Goal: Transaction & Acquisition: Purchase product/service

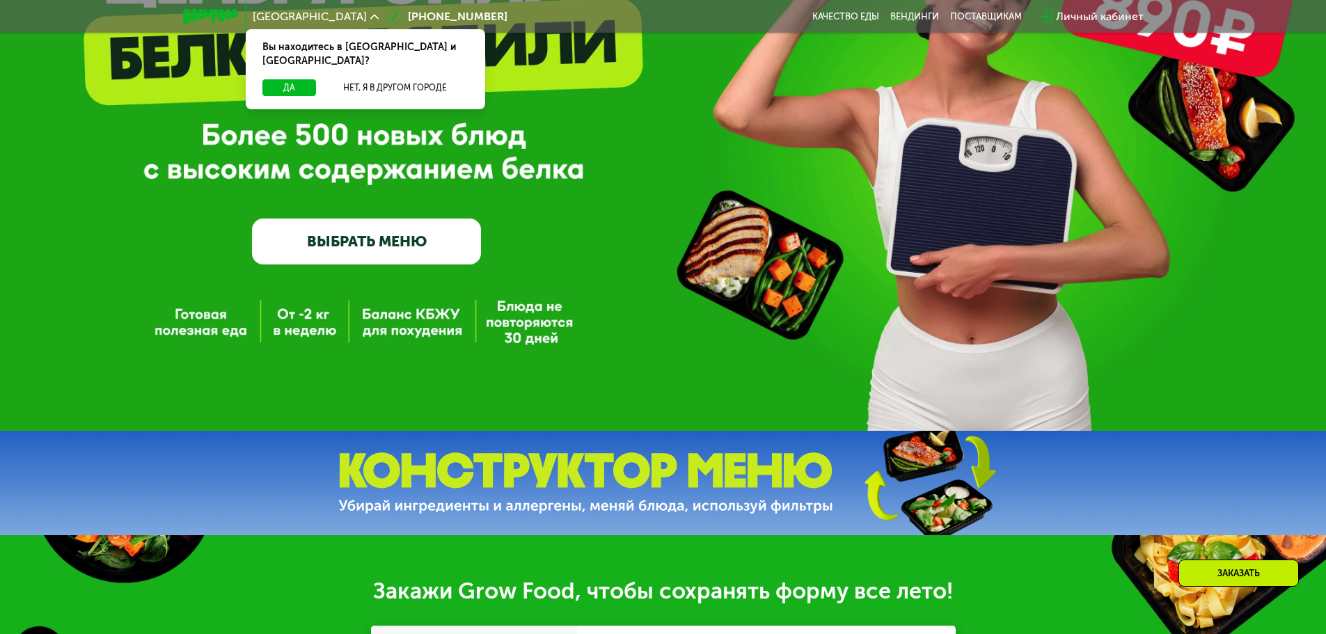
scroll to position [251, 0]
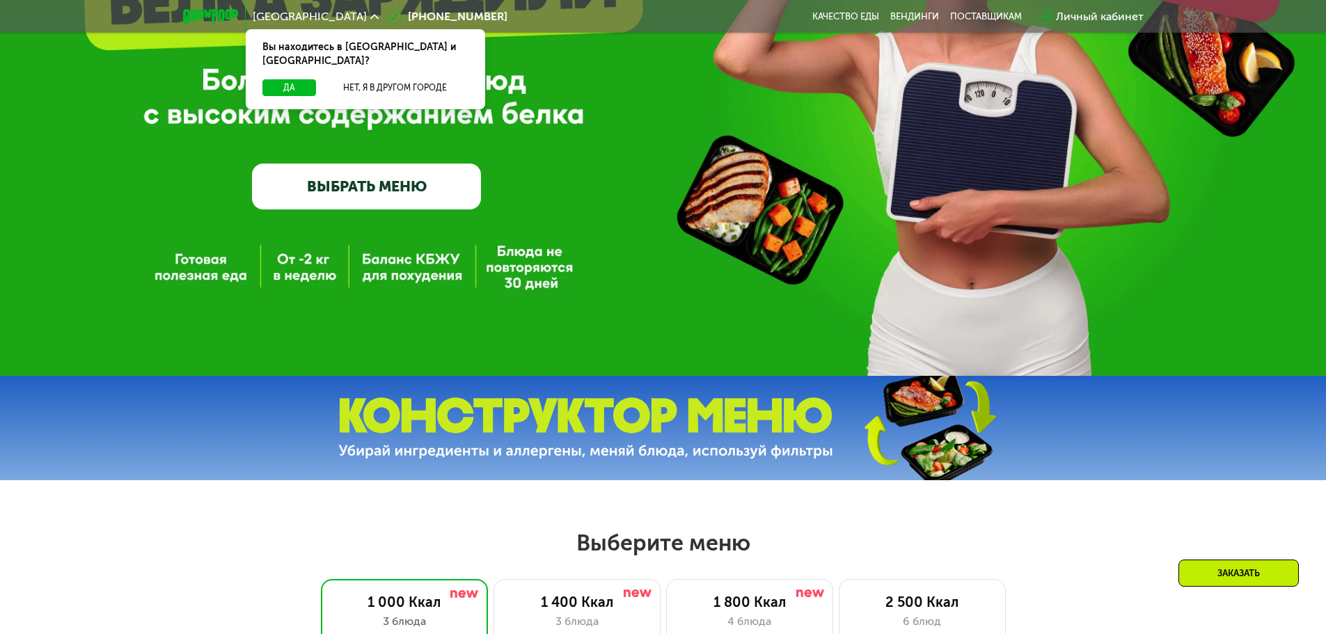
click at [377, 198] on link "ВЫБРАТЬ МЕНЮ" at bounding box center [366, 187] width 229 height 46
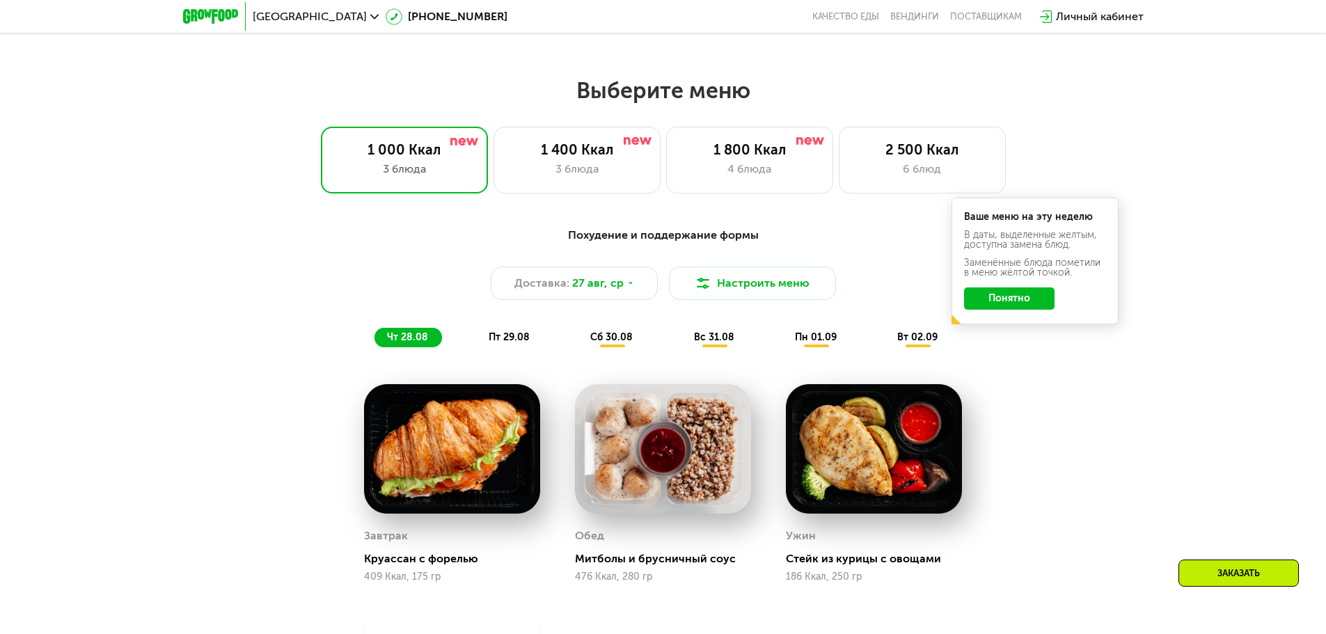
scroll to position [751, 0]
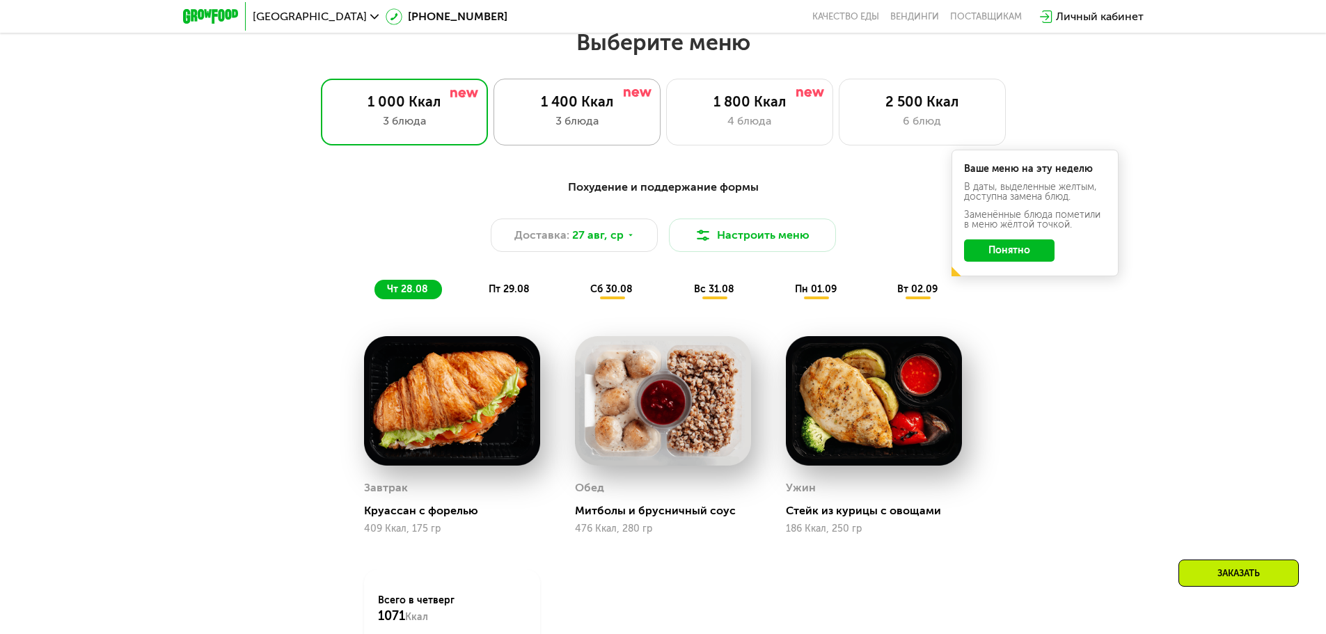
click at [563, 118] on div "3 блюда" at bounding box center [577, 121] width 138 height 17
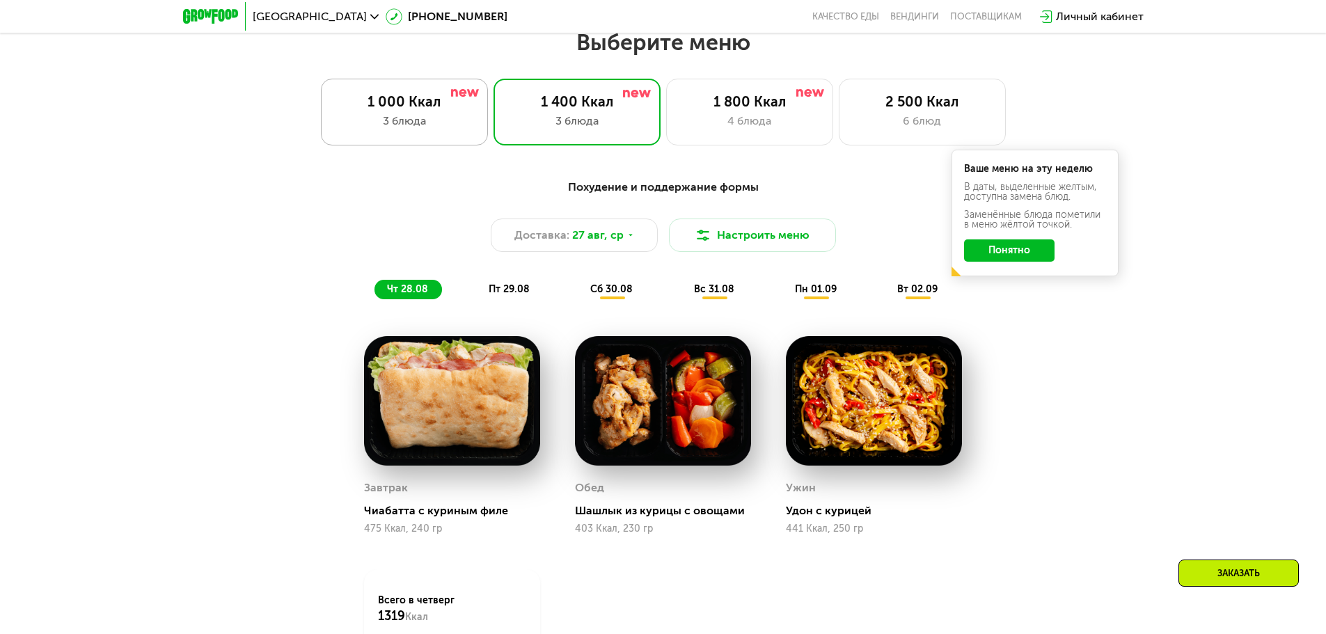
click at [445, 120] on div "3 блюда" at bounding box center [404, 121] width 138 height 17
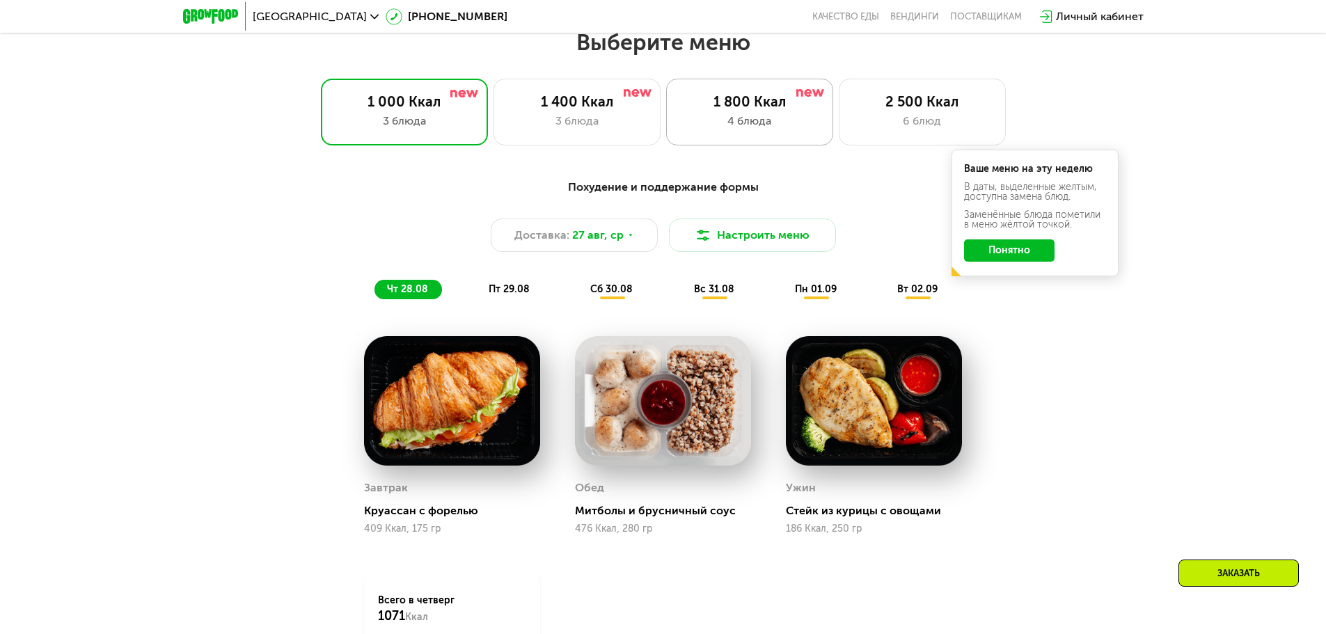
click at [786, 122] on div "4 блюда" at bounding box center [750, 121] width 138 height 17
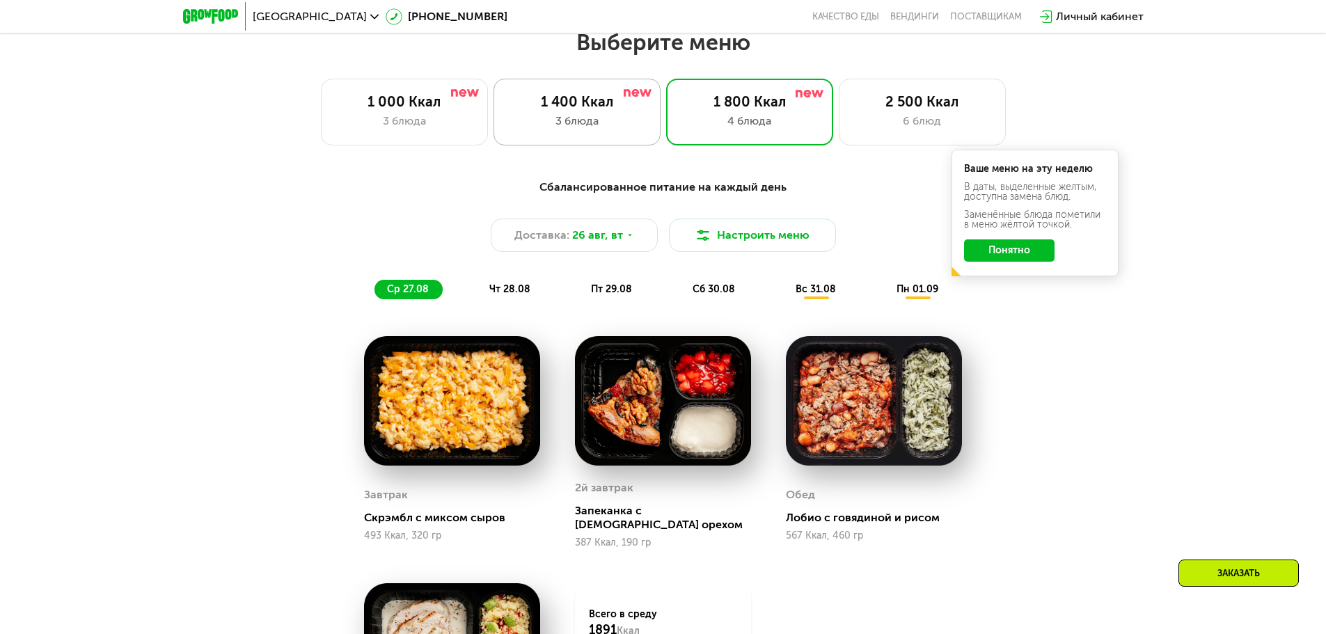
click at [601, 120] on div "3 блюда" at bounding box center [577, 121] width 138 height 17
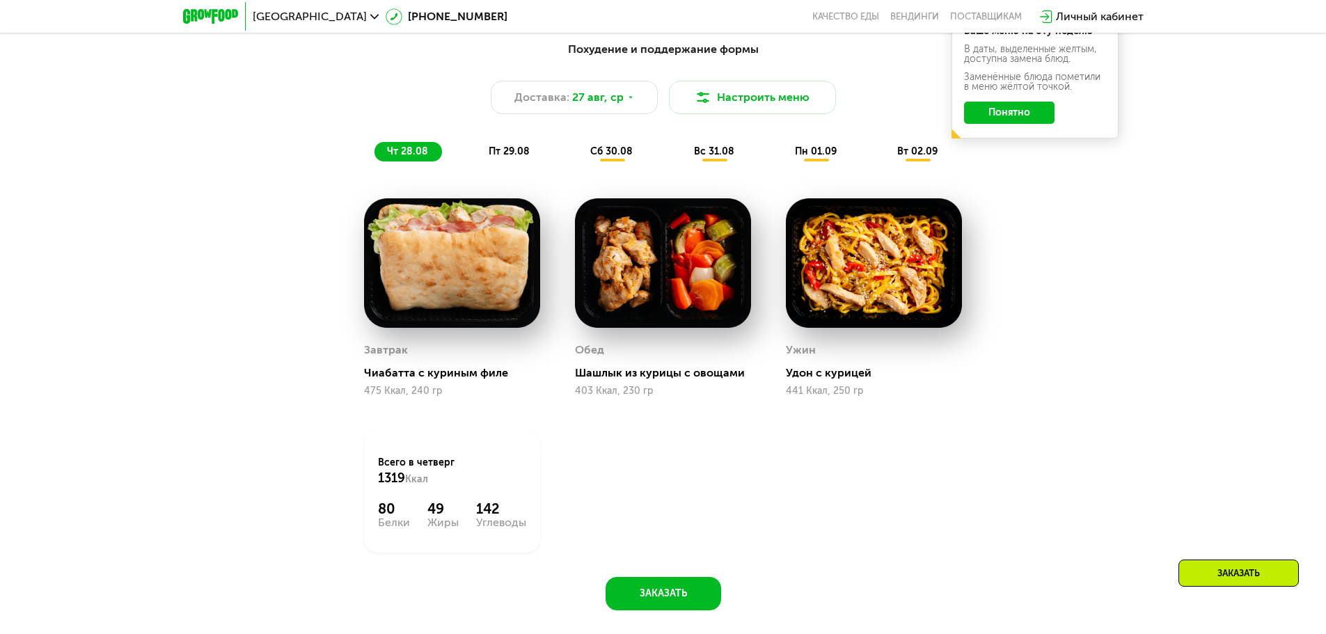
scroll to position [918, 0]
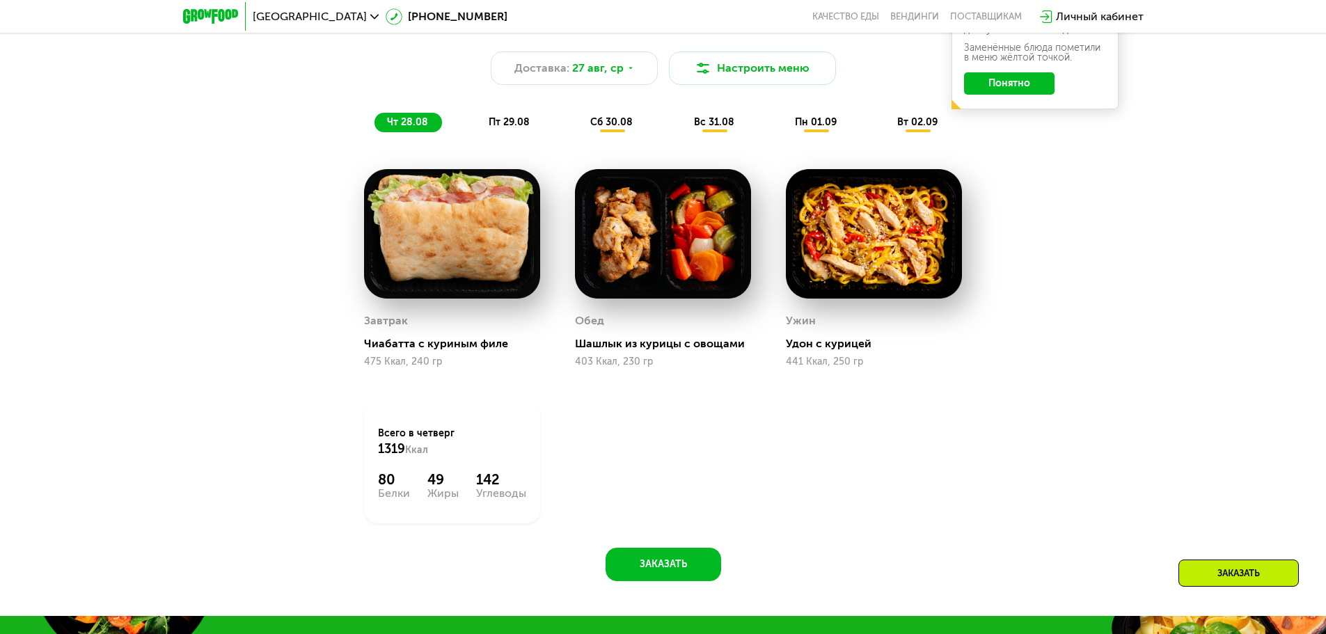
click at [508, 125] on span "пт 29.08" at bounding box center [509, 122] width 41 height 12
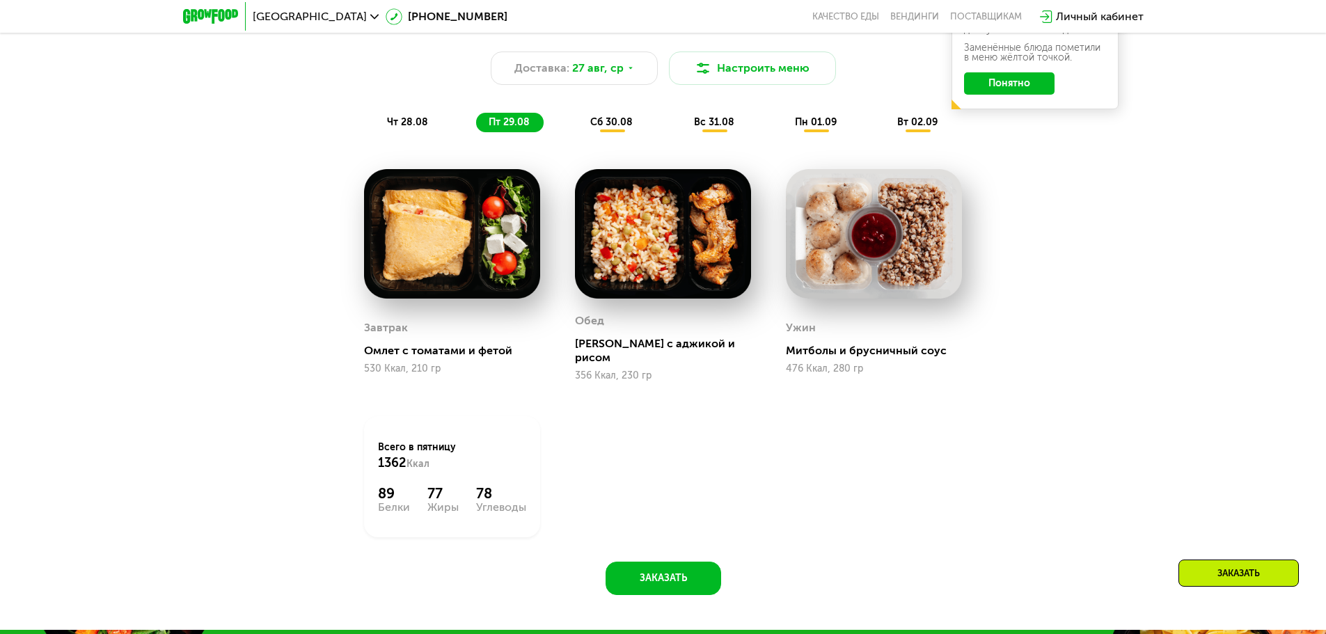
click at [604, 128] on span "сб 30.08" at bounding box center [611, 122] width 42 height 12
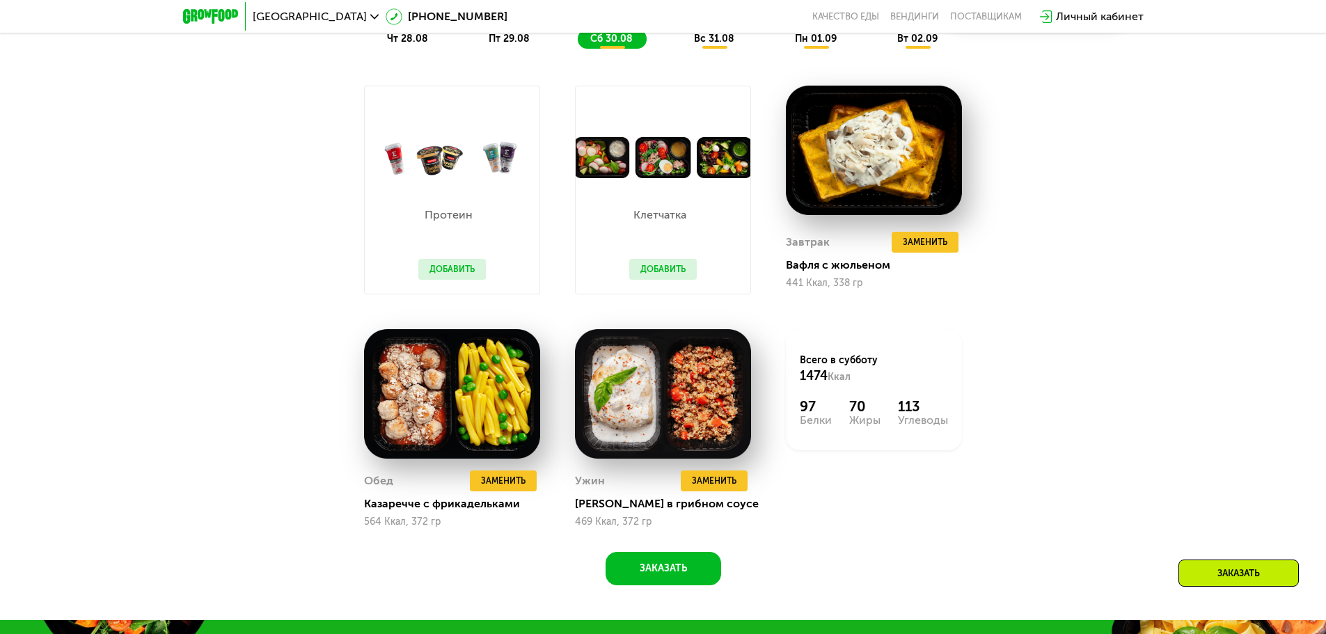
scroll to position [835, 0]
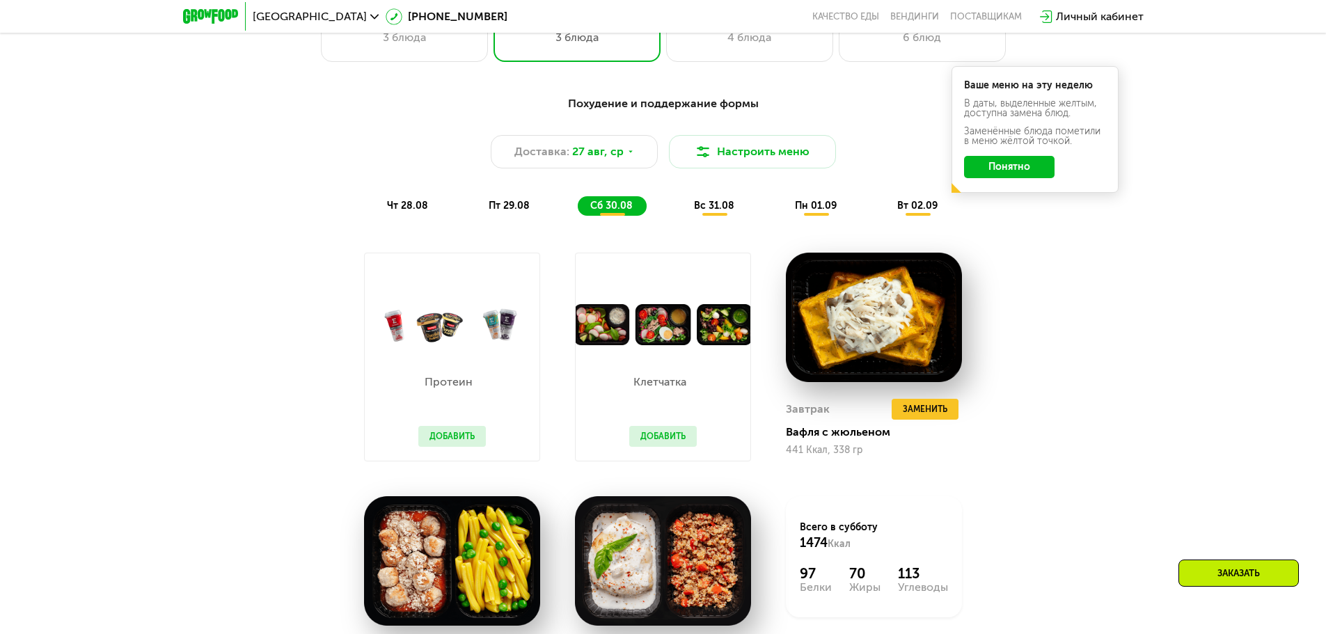
click at [720, 212] on span "вс 31.08" at bounding box center [714, 206] width 40 height 12
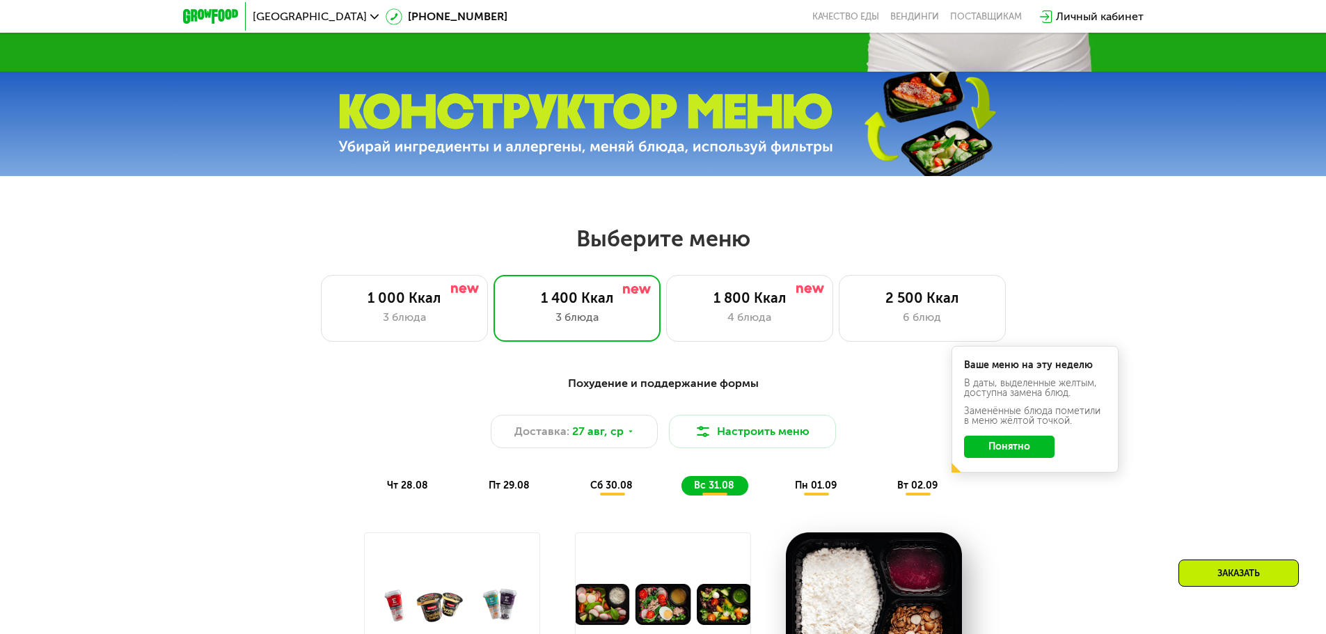
scroll to position [500, 0]
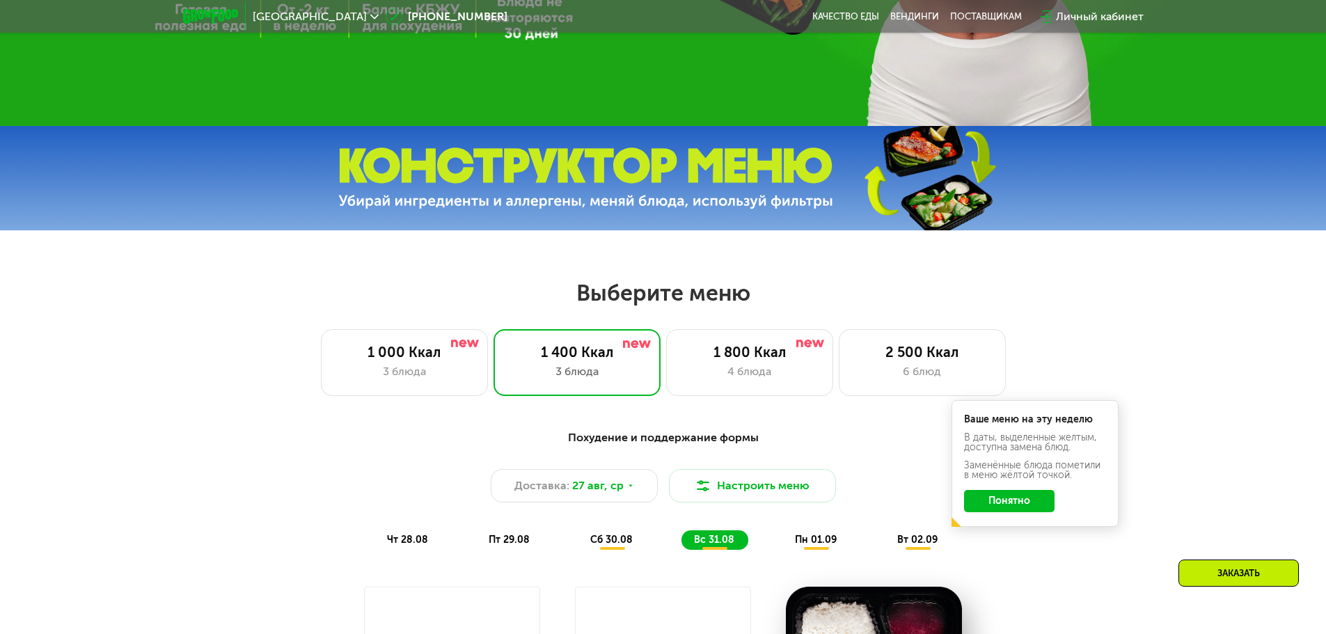
click at [1002, 512] on button "Понятно" at bounding box center [1009, 501] width 90 height 22
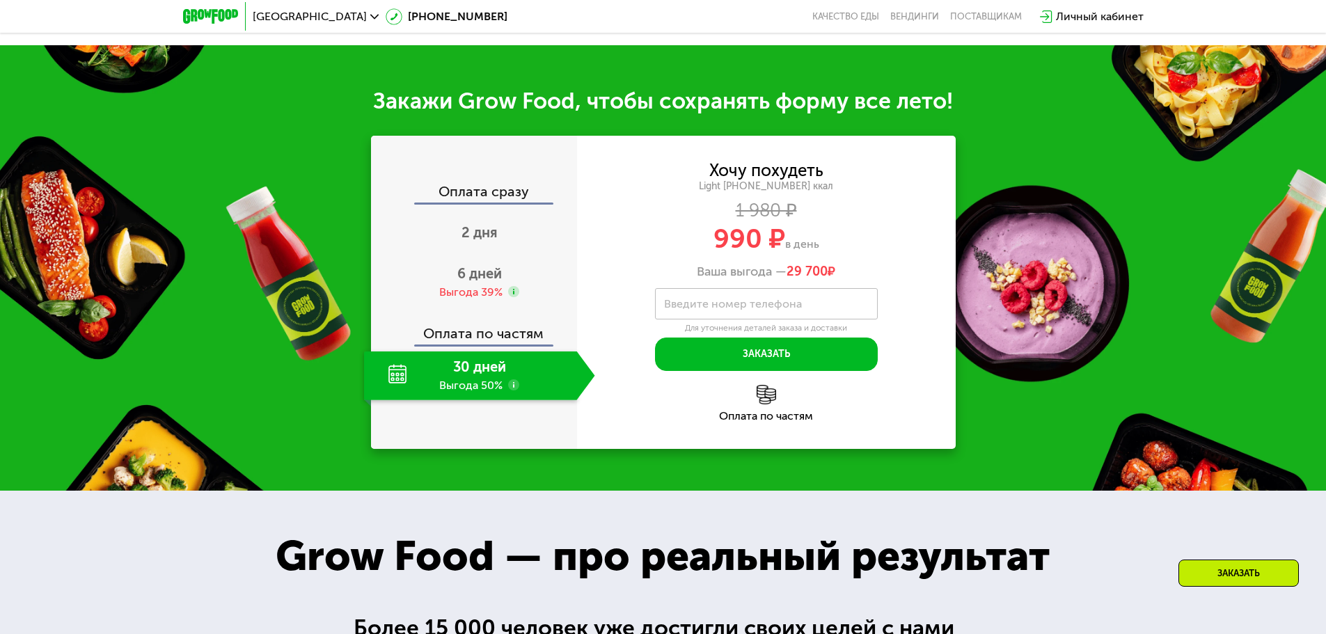
scroll to position [1670, 0]
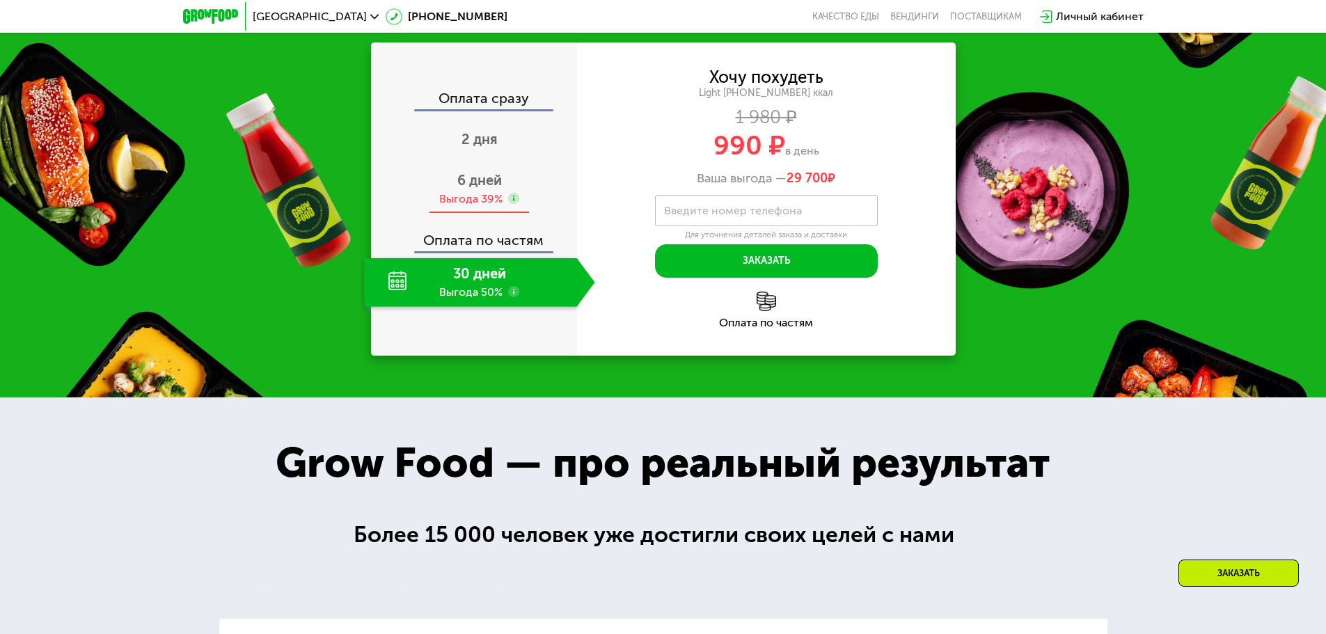
click at [485, 188] on span "6 дней" at bounding box center [479, 180] width 45 height 17
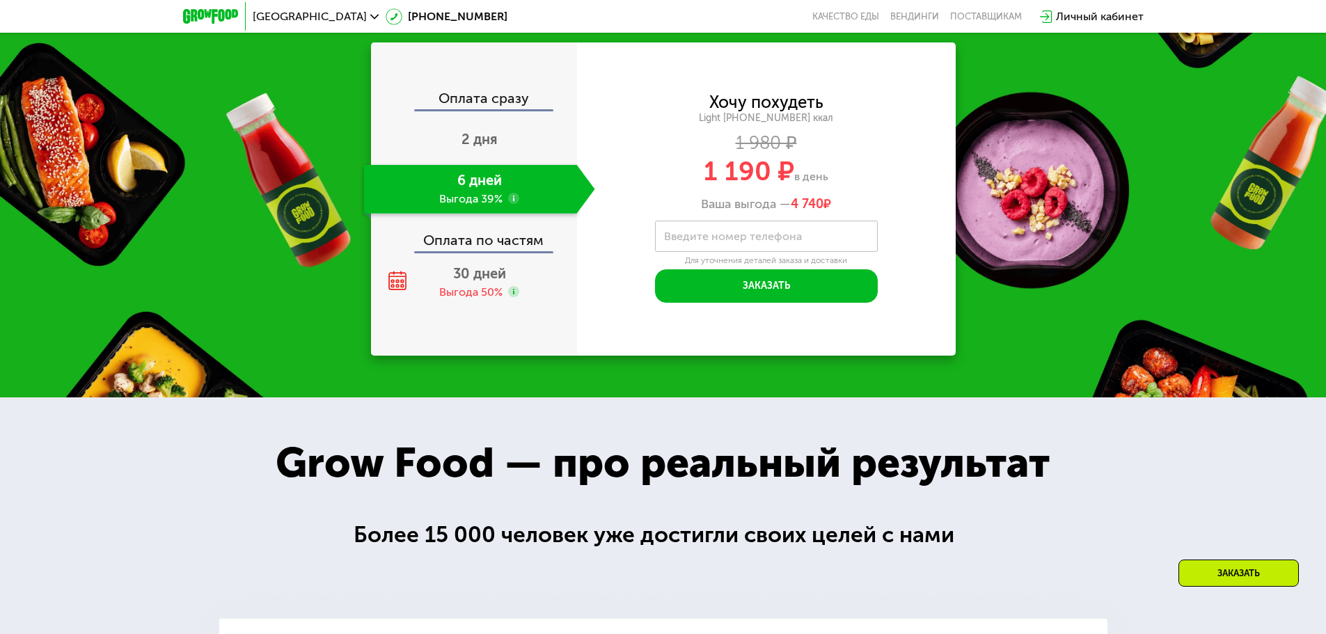
click at [491, 109] on div "Оплата сразу" at bounding box center [474, 100] width 205 height 18
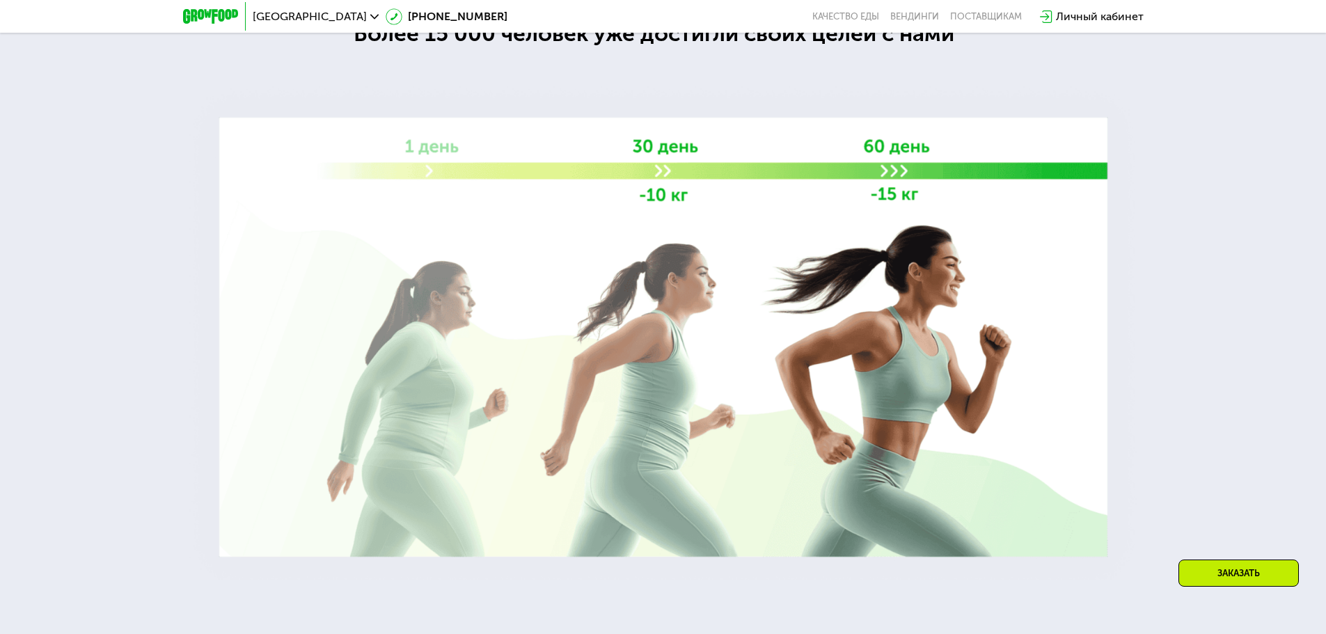
scroll to position [2672, 0]
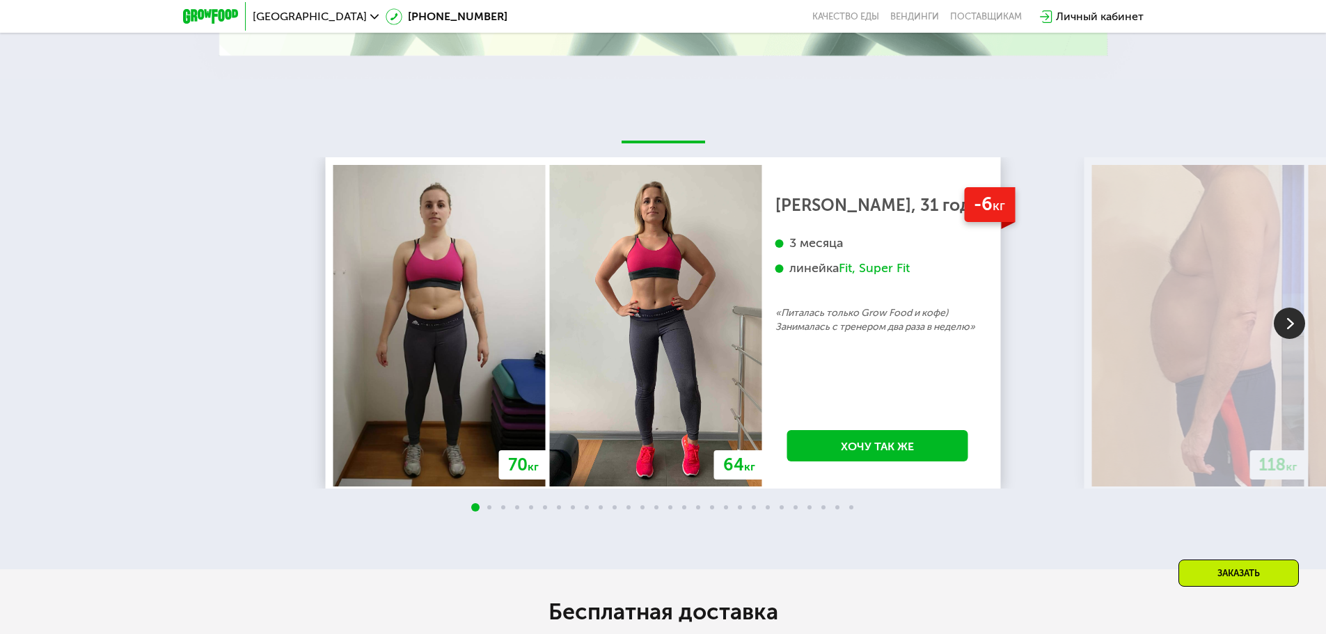
click at [1297, 326] on img at bounding box center [1289, 323] width 31 height 31
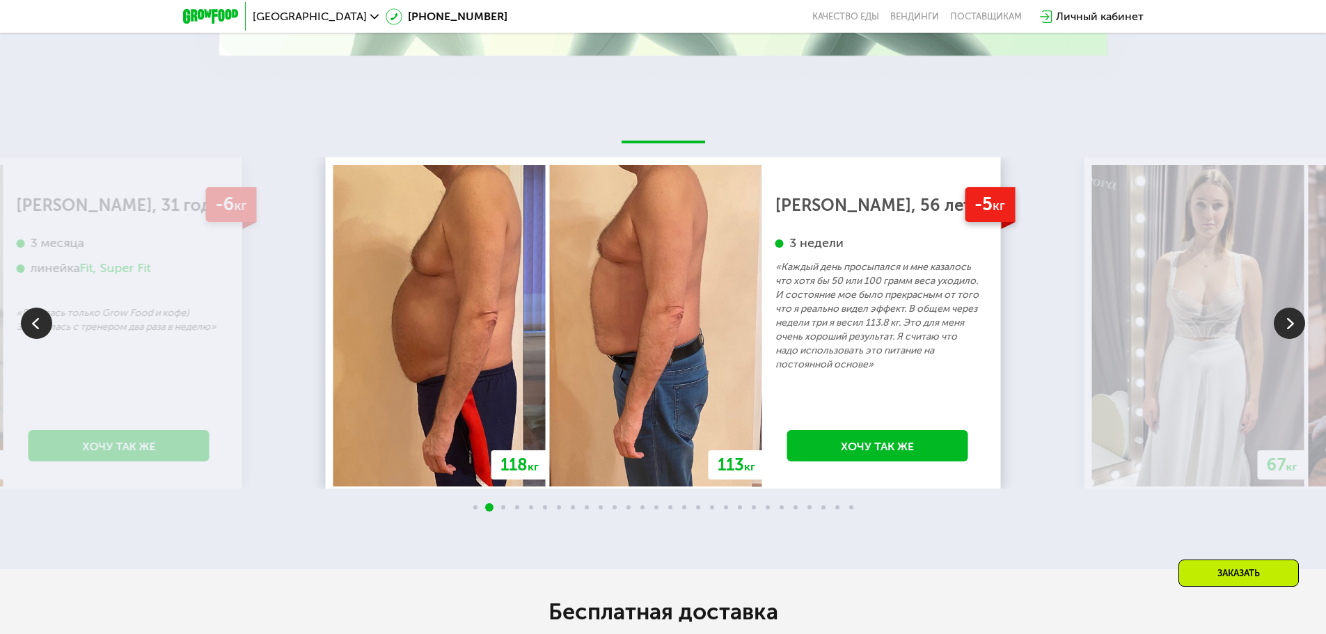
click at [1295, 325] on img at bounding box center [1289, 323] width 31 height 31
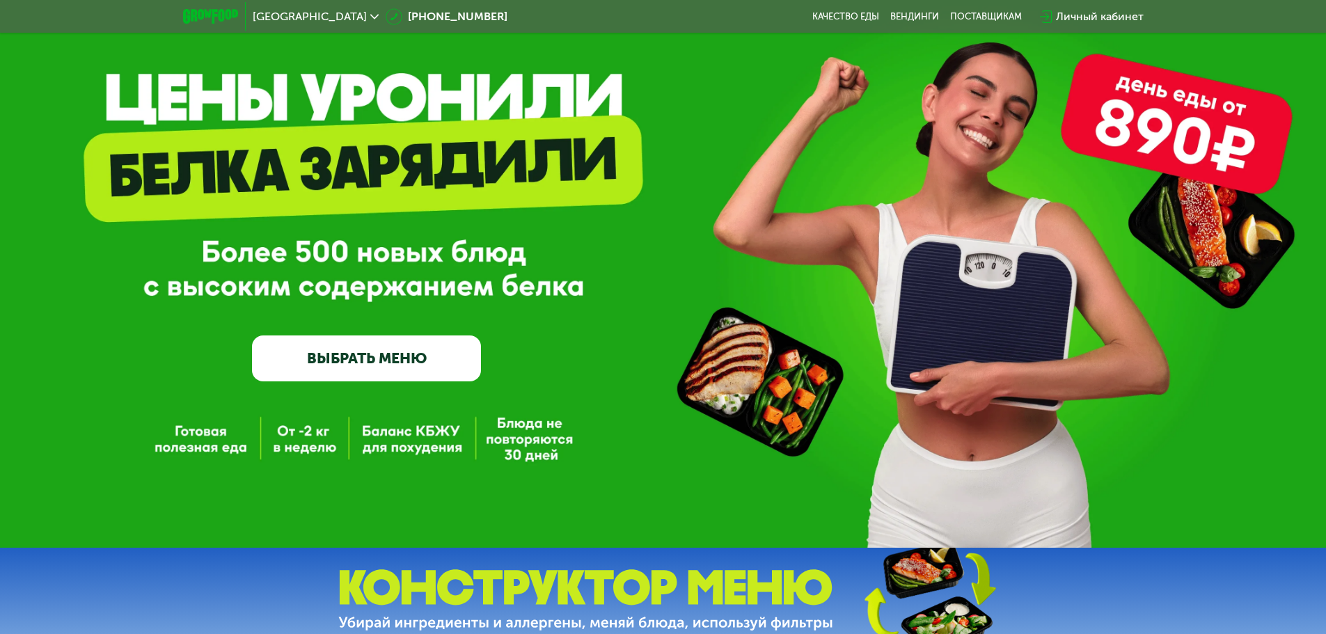
scroll to position [0, 0]
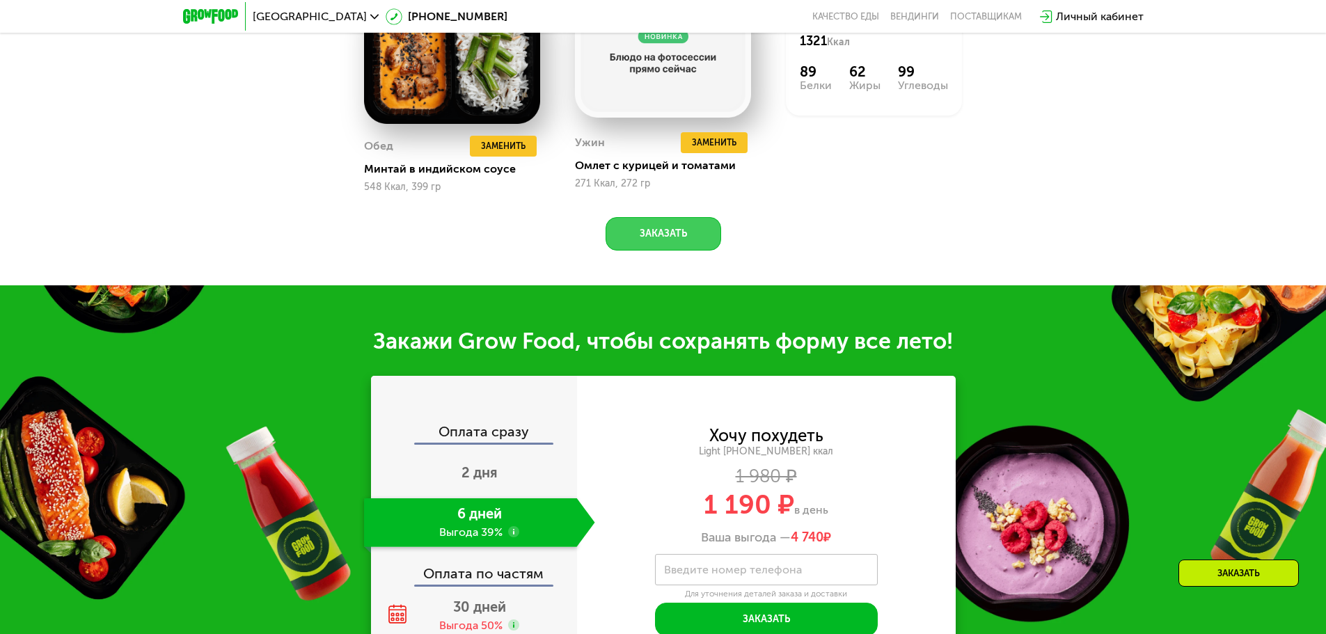
click at [676, 239] on button "Заказать" at bounding box center [664, 233] width 116 height 33
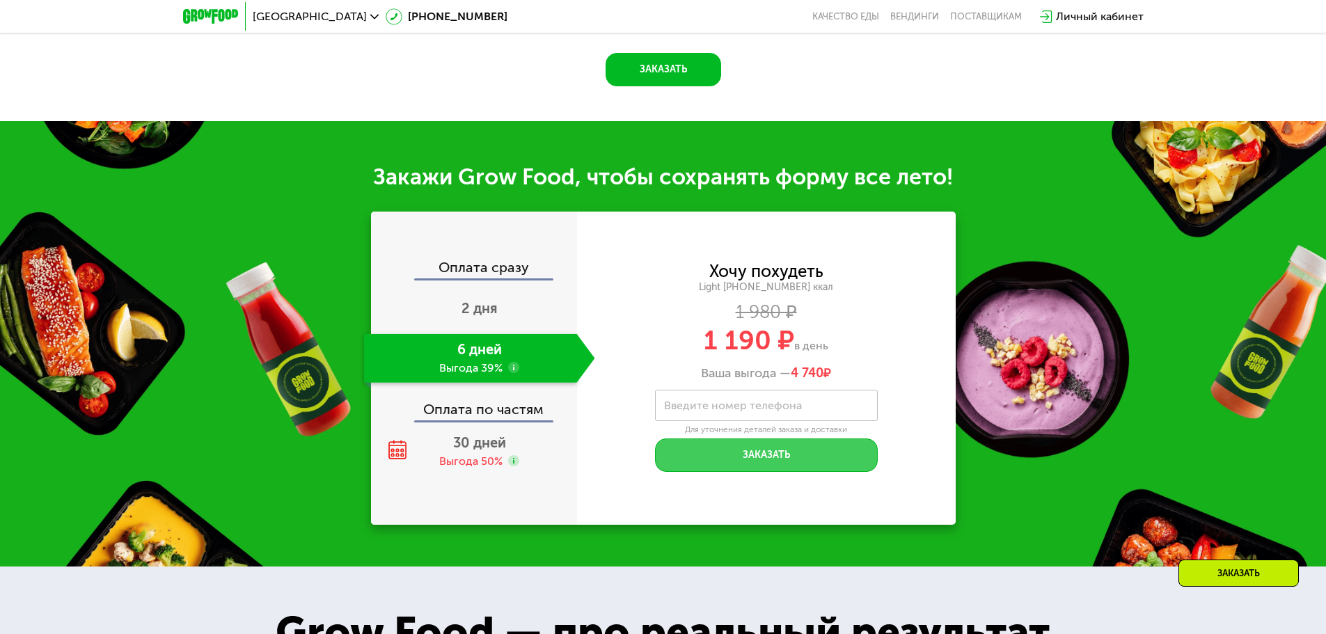
scroll to position [1626, 0]
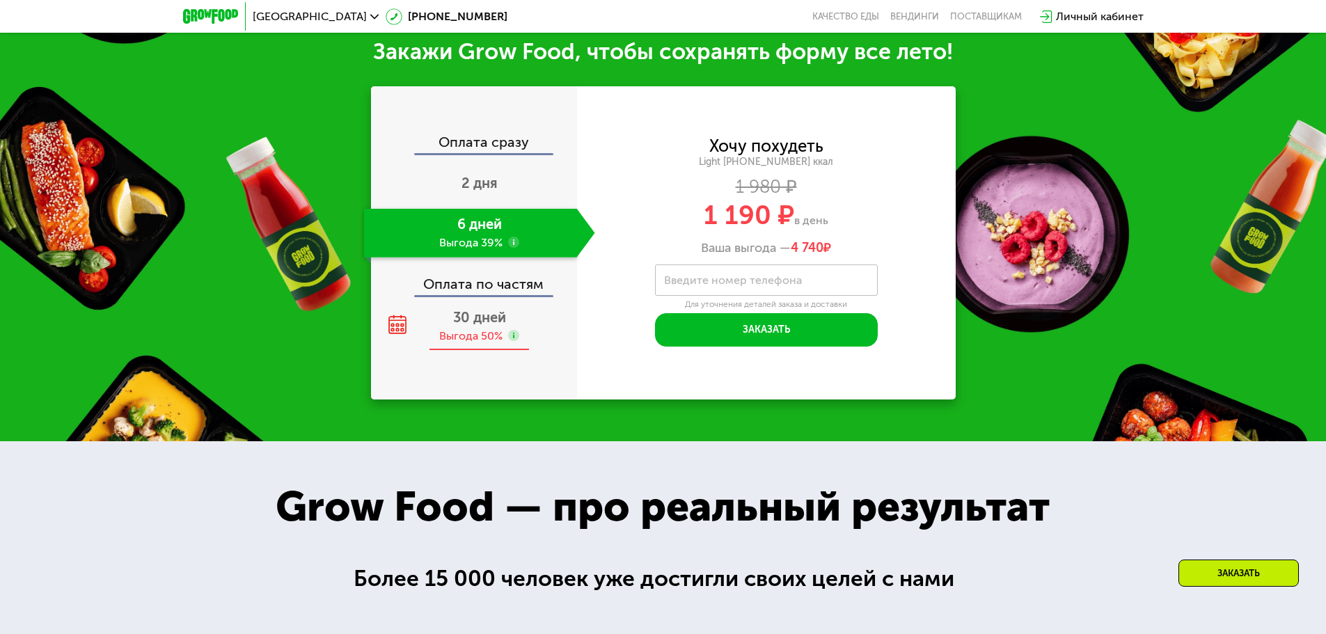
click at [489, 320] on span "30 дней" at bounding box center [479, 317] width 53 height 17
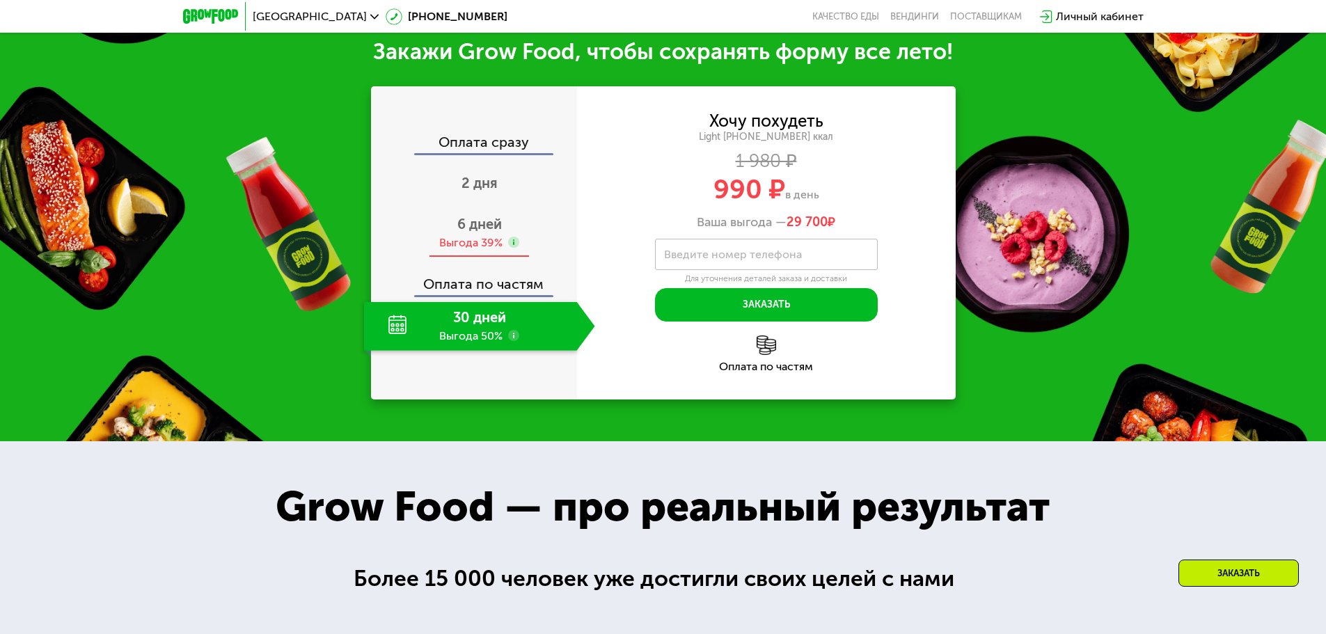
click at [477, 226] on span "6 дней" at bounding box center [479, 224] width 45 height 17
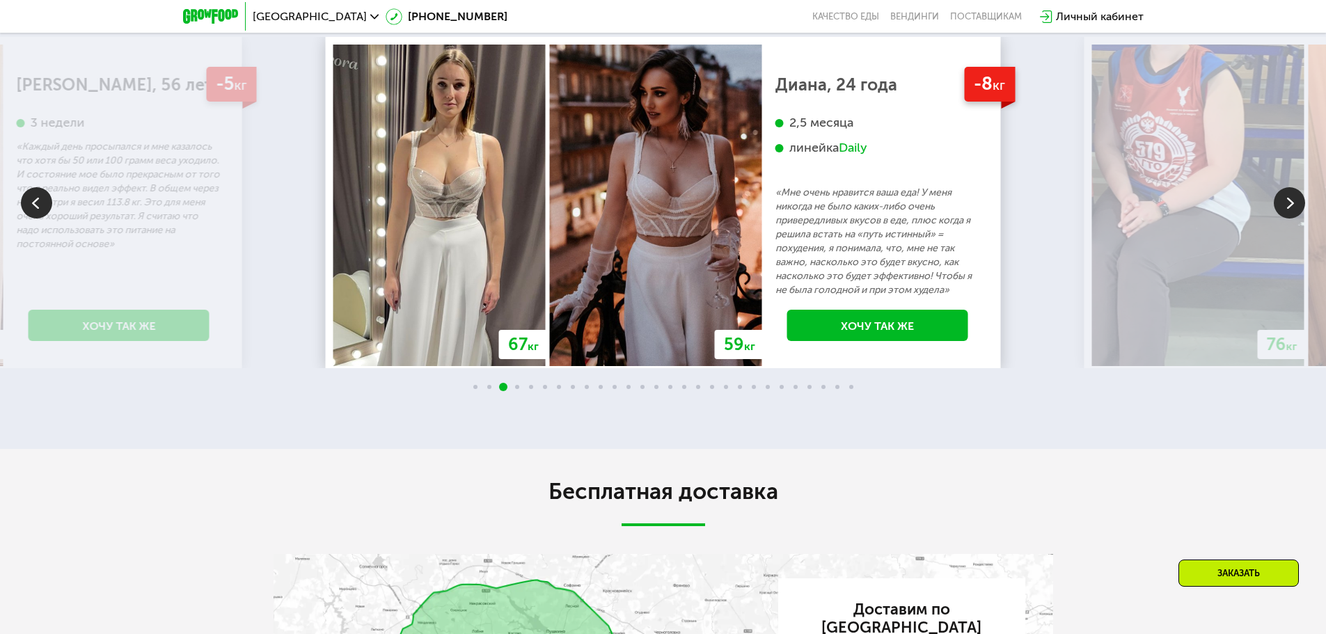
scroll to position [2712, 0]
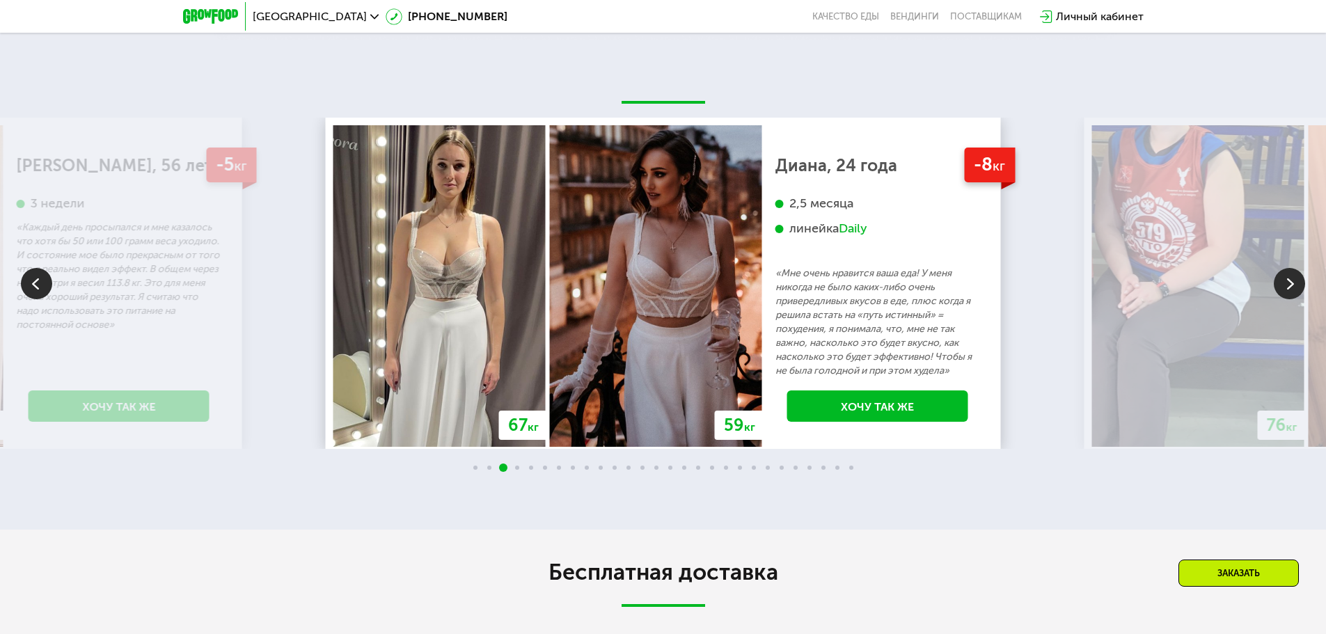
click at [1297, 281] on img at bounding box center [1289, 283] width 31 height 31
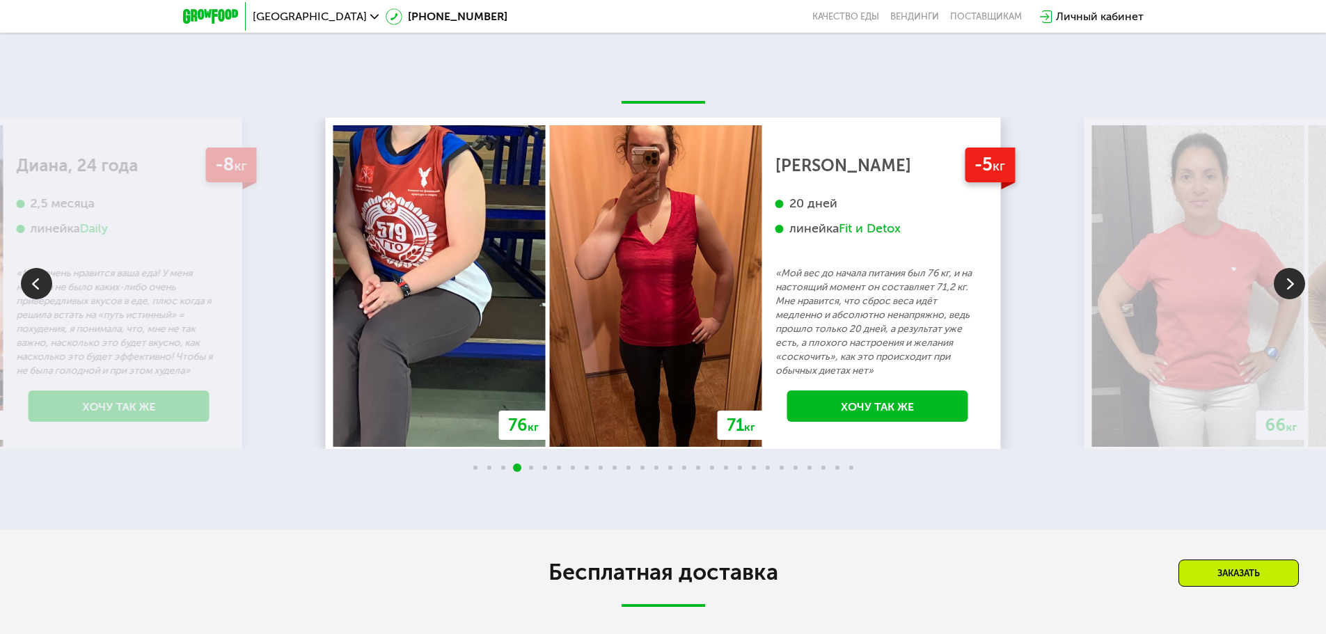
click at [1293, 285] on img at bounding box center [1289, 283] width 31 height 31
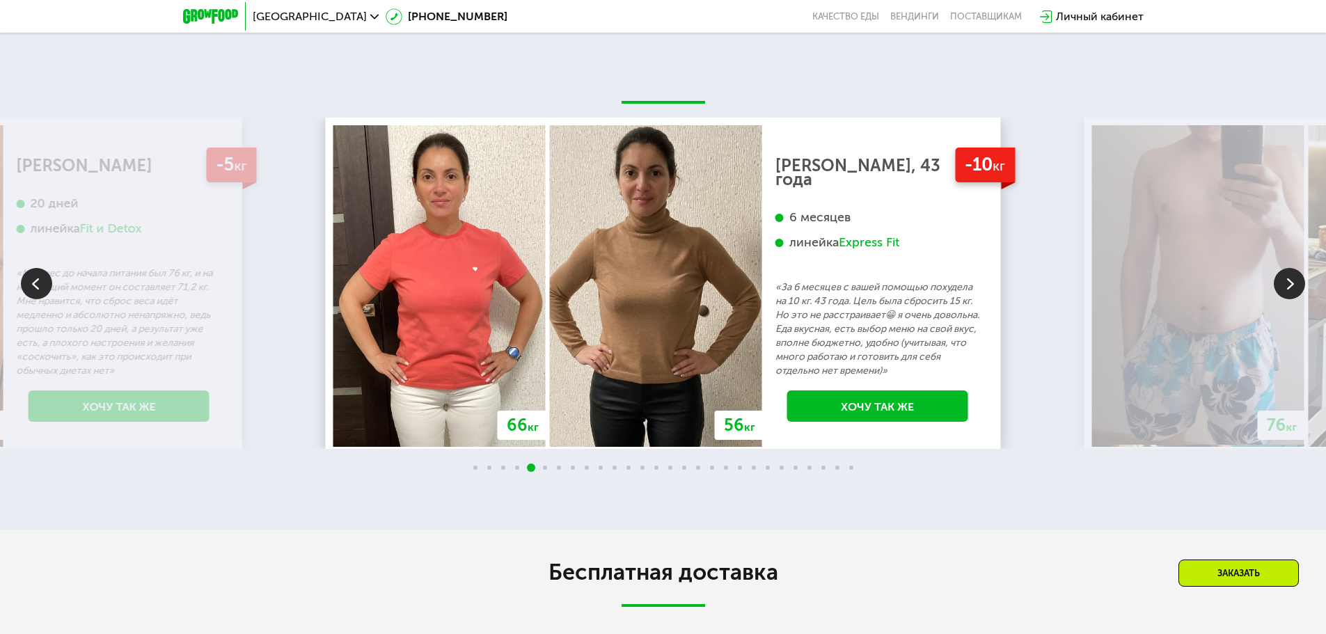
click at [1293, 284] on img at bounding box center [1289, 283] width 31 height 31
